Goal: Information Seeking & Learning: Learn about a topic

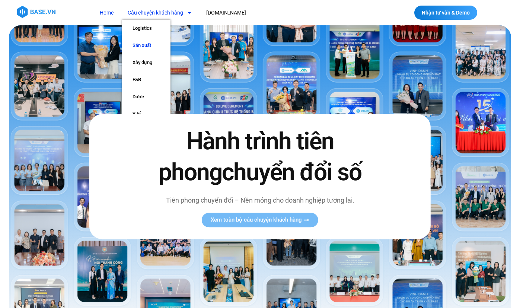
click at [156, 49] on link "Sản xuất" at bounding box center [146, 45] width 48 height 17
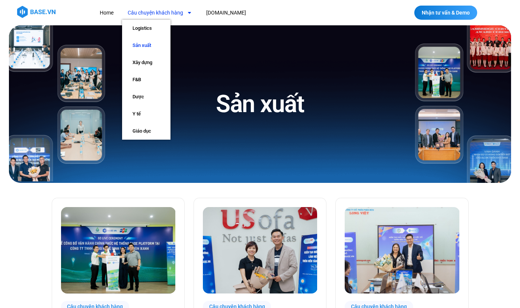
click at [172, 12] on link "Câu chuyện khách hàng" at bounding box center [160, 13] width 76 height 14
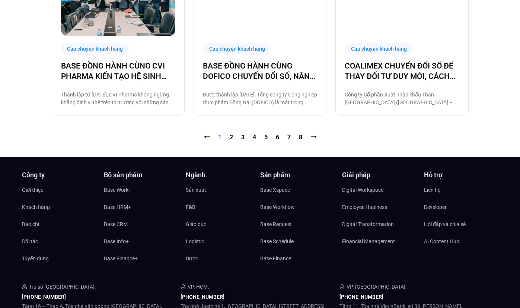
scroll to position [905, 0]
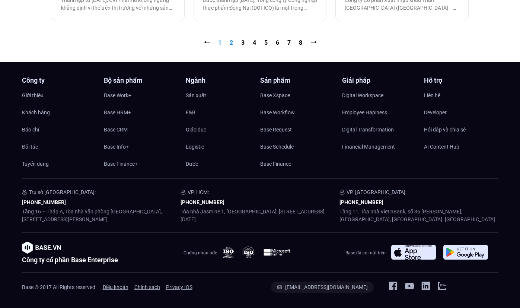
click at [231, 42] on link "Trang 2" at bounding box center [231, 42] width 3 height 7
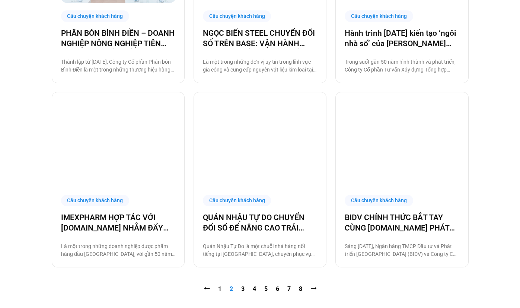
scroll to position [669, 0]
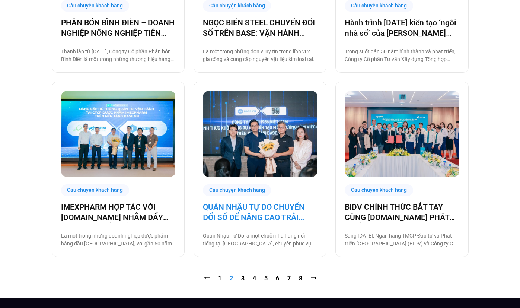
click at [266, 213] on link "QUÁN NHẬU TỰ DO CHUYỂN ĐỔI SỐ ĐỂ NÂNG CAO TRẢI NGHIỆM CHO 1000 NHÂN SỰ" at bounding box center [260, 212] width 114 height 21
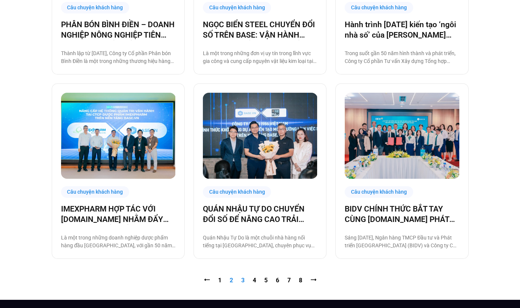
click at [241, 281] on link "Trang 3" at bounding box center [242, 280] width 3 height 7
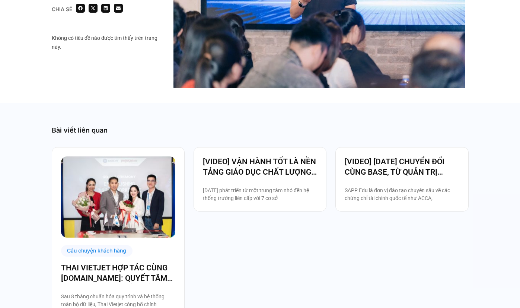
scroll to position [1328, 0]
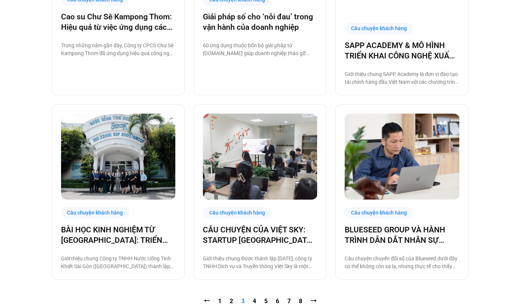
scroll to position [676, 0]
click at [255, 297] on link "Trang 4" at bounding box center [254, 300] width 3 height 7
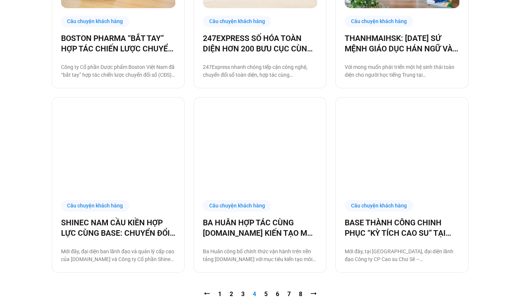
scroll to position [656, 0]
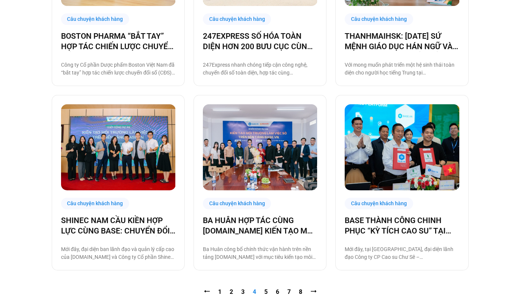
click at [263, 291] on nav "⭠ Trang 1 Trang 2 Trang 3 Trang 4 Trang 5 Trang 6 Trang 7 Trang 8 ⭢" at bounding box center [260, 291] width 417 height 9
click at [267, 291] on link "Trang 5" at bounding box center [265, 291] width 3 height 7
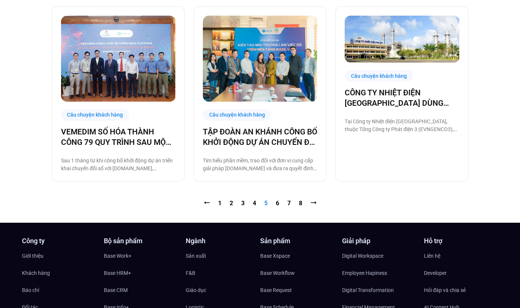
scroll to position [753, 0]
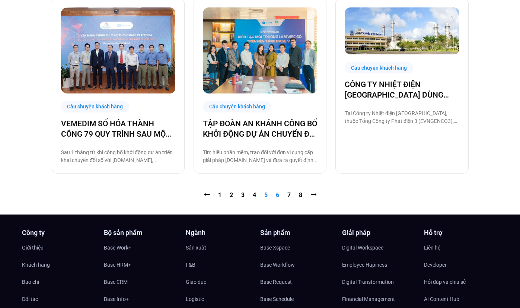
click at [277, 195] on link "Trang 6" at bounding box center [277, 194] width 3 height 7
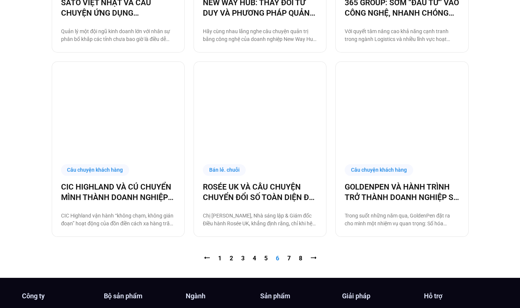
scroll to position [702, 0]
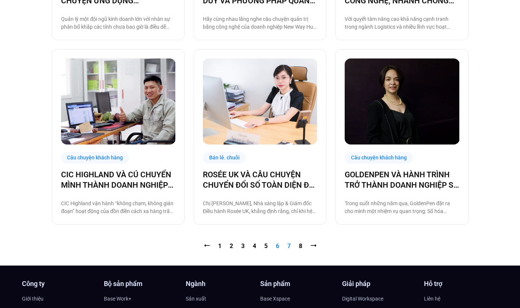
click at [289, 246] on link "Trang 7" at bounding box center [288, 245] width 3 height 7
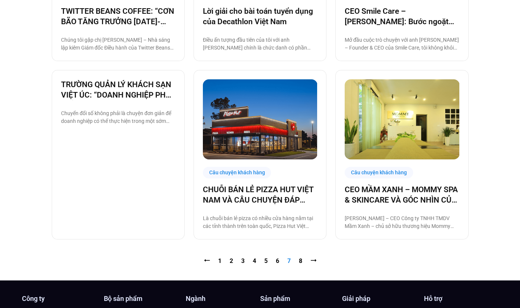
scroll to position [683, 0]
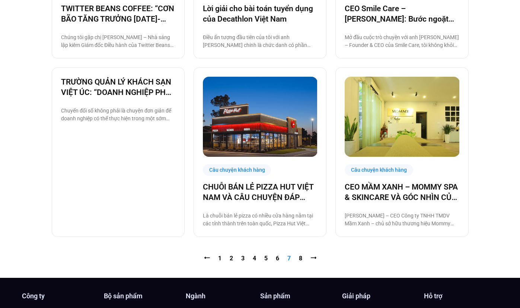
click at [305, 258] on nav "⭠ Trang 1 Trang 2 Trang 3 Trang 4 Trang 5 Trang 6 Trang 7 Trang 8 ⭢" at bounding box center [260, 258] width 417 height 9
click at [301, 259] on link "Trang 8" at bounding box center [300, 258] width 3 height 7
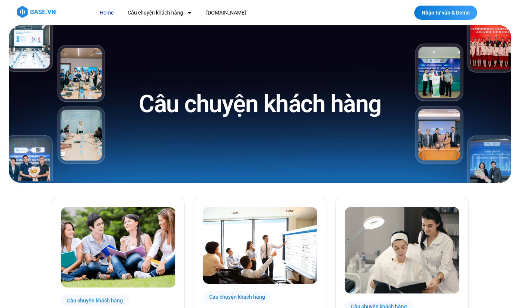
click at [108, 13] on link "Home" at bounding box center [106, 13] width 25 height 14
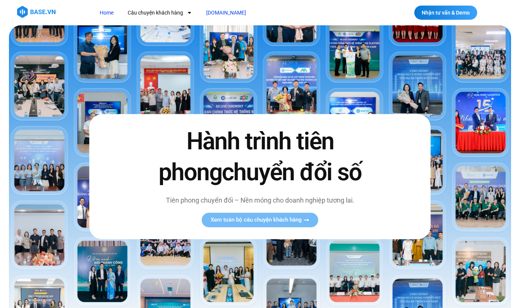
click at [223, 13] on link "[DOMAIN_NAME]" at bounding box center [226, 13] width 51 height 14
